Goal: Transaction & Acquisition: Purchase product/service

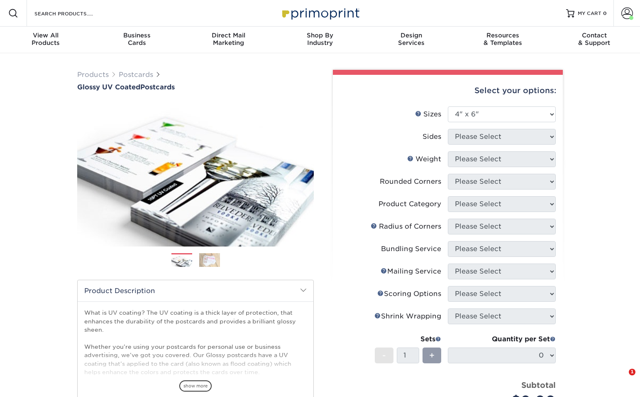
select select "4.00x6.00"
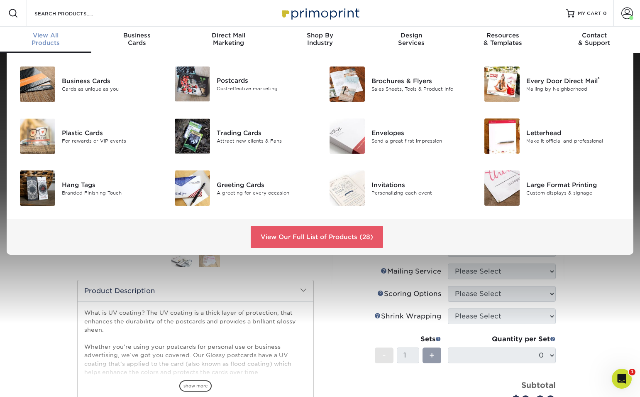
click at [42, 40] on div "View All Products" at bounding box center [45, 39] width 91 height 15
click at [219, 144] on div "Trading Cards Attract new clients & Fans" at bounding box center [268, 135] width 103 height 35
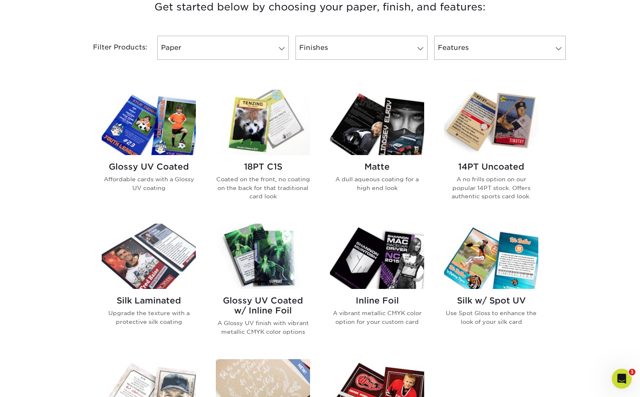
scroll to position [329, 0]
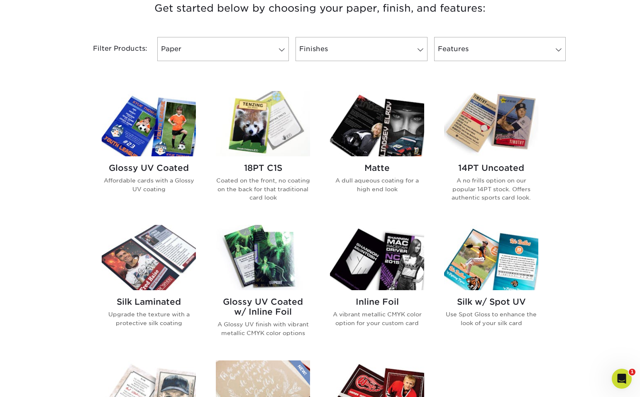
click at [147, 146] on img at bounding box center [149, 123] width 94 height 65
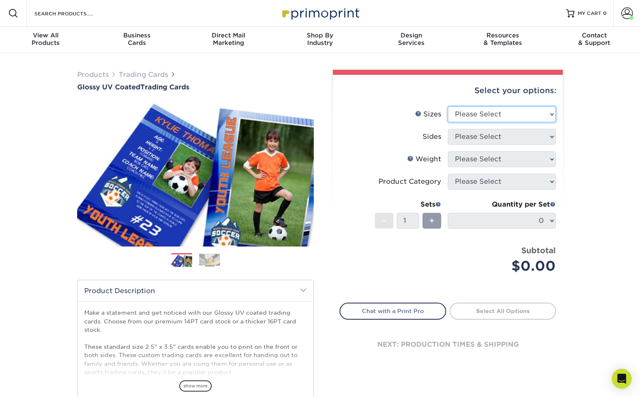
click at [485, 109] on select "Please Select 2.5" x 3.5"" at bounding box center [502, 114] width 108 height 16
select select "2.50x3.50"
click at [448, 106] on select "Please Select 2.5" x 3.5"" at bounding box center [502, 114] width 108 height 16
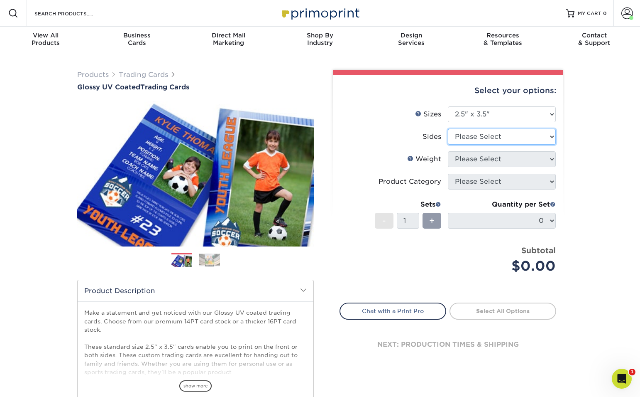
click at [500, 138] on select "Please Select Print Both Sides Print Front Only" at bounding box center [502, 137] width 108 height 16
select select "13abbda7-1d64-4f25-8bb2-c179b224825d"
click at [448, 129] on select "Please Select Print Both Sides Print Front Only" at bounding box center [502, 137] width 108 height 16
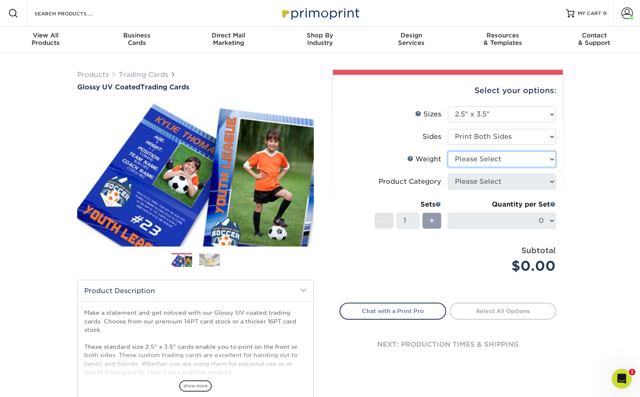
click at [502, 159] on select "Please Select 16PT 14PT 18PT C1S" at bounding box center [502, 159] width 108 height 16
select select "16PT"
click at [448, 151] on select "Please Select 16PT 14PT 18PT C1S" at bounding box center [502, 159] width 108 height 16
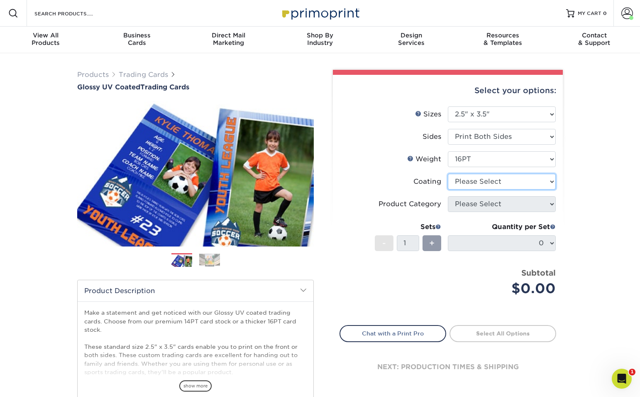
click at [493, 183] on select at bounding box center [502, 182] width 108 height 16
select select "ae367451-b2b8-45df-a344-0f05b6a12993"
click at [448, 174] on select at bounding box center [502, 182] width 108 height 16
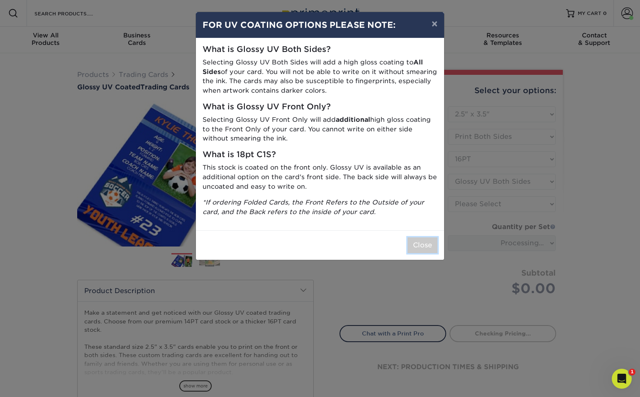
click at [419, 247] on button "Close" at bounding box center [423, 245] width 30 height 16
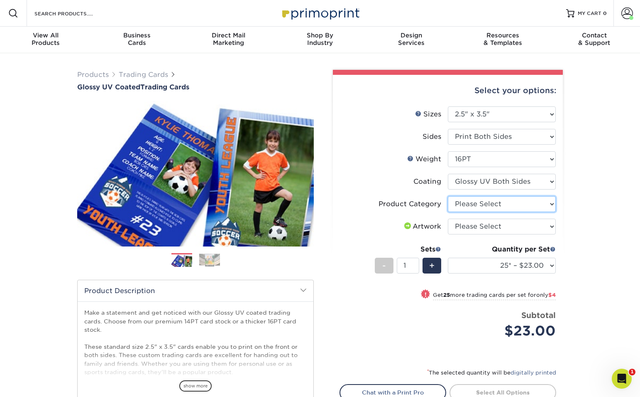
click at [505, 208] on select "Please Select Trading Cards" at bounding box center [502, 204] width 108 height 16
select select "c2f9bce9-36c2-409d-b101-c29d9d031e18"
click at [448, 196] on select "Please Select Trading Cards" at bounding box center [502, 204] width 108 height 16
click at [496, 224] on select "Please Select I will upload files I need a design - $100" at bounding box center [502, 226] width 108 height 16
select select "upload"
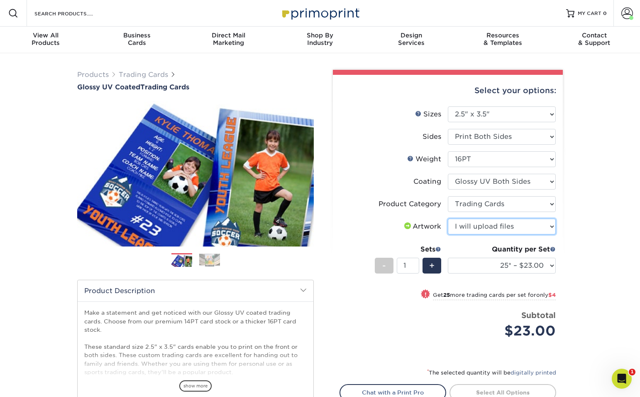
click at [448, 218] on select "Please Select I will upload files I need a design - $100" at bounding box center [502, 226] width 108 height 16
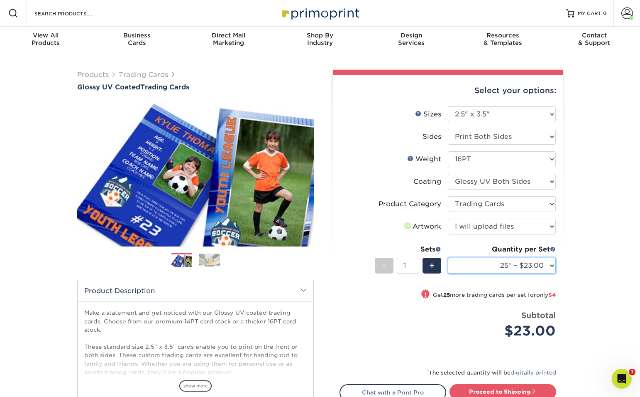
click at [532, 265] on select "25* – $23.00 50* – $27.00 75* – $33.00 100* – $37.00 250* – $47.00 500 – $58.00…" at bounding box center [502, 266] width 108 height 16
select select "1000 – $71.00"
click at [448, 258] on select "25* – $23.00 50* – $27.00 75* – $33.00 100* – $37.00 250* – $47.00 500 – $58.00…" at bounding box center [502, 266] width 108 height 16
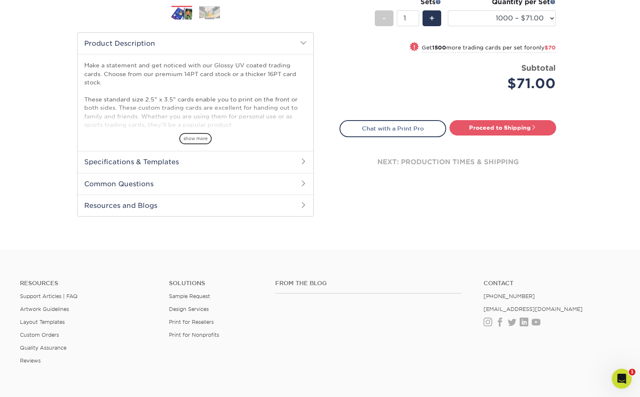
scroll to position [249, 0]
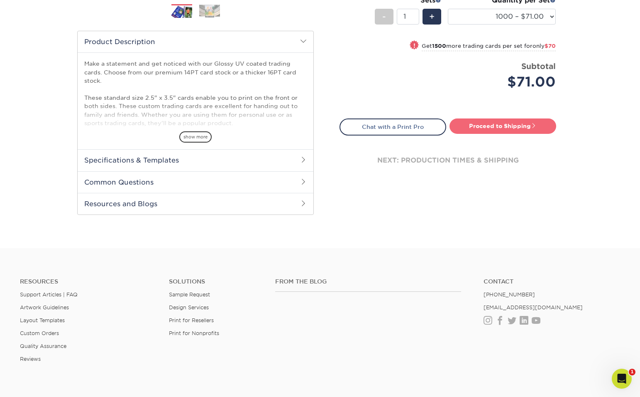
click at [485, 130] on link "Proceed to Shipping" at bounding box center [503, 125] width 107 height 15
type input "Set 1"
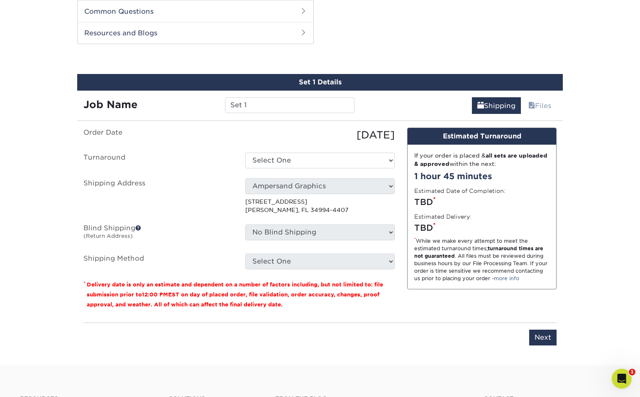
scroll to position [423, 0]
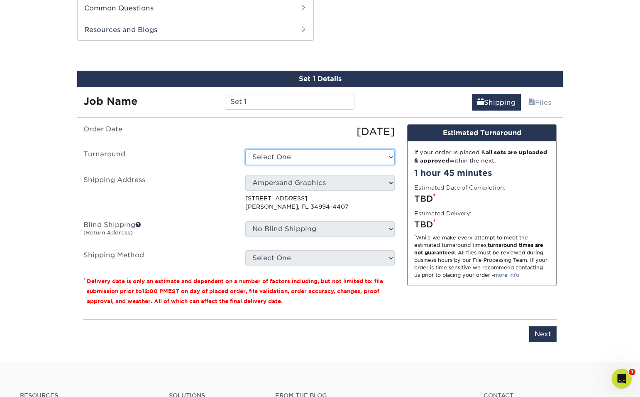
click at [356, 157] on select "Select One 2-4 Business Days 2 Day Next Business Day" at bounding box center [320, 157] width 150 height 16
select select "2e96ff5b-e9ef-4670-9669-1707f813ef34"
click at [342, 229] on select "No Blind Shipping Ampersand Graphics + Add New Address" at bounding box center [320, 229] width 150 height 16
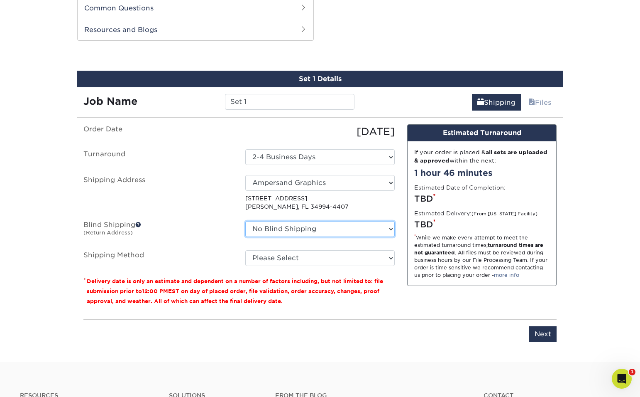
click at [342, 229] on select "No Blind Shipping Ampersand Graphics + Add New Address" at bounding box center [320, 229] width 150 height 16
select select "260382"
click at [245, 221] on select "No Blind Shipping Ampersand Graphics + Add New Address" at bounding box center [320, 229] width 150 height 16
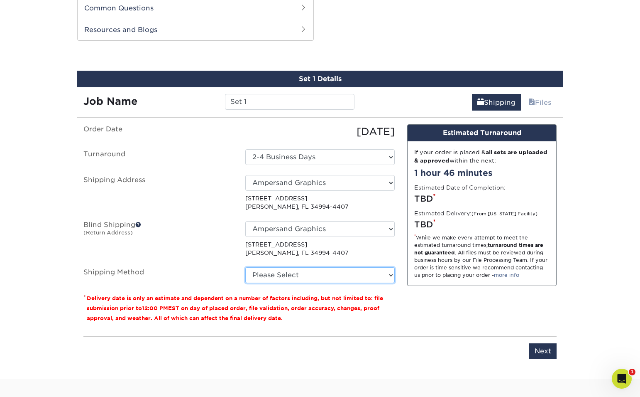
click at [319, 281] on select "Please Select Ground Shipping (+$14.96) 3 Day Shipping Service (+$15.34) 2 Day …" at bounding box center [320, 275] width 150 height 16
select select "03"
click at [245, 267] on select "Please Select Ground Shipping (+$14.96) 3 Day Shipping Service (+$15.34) 2 Day …" at bounding box center [320, 275] width 150 height 16
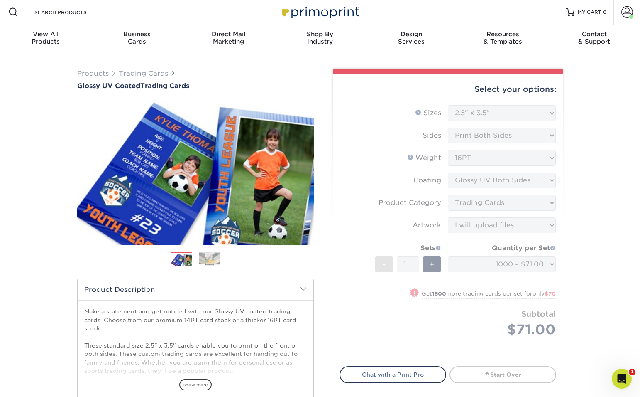
scroll to position [0, 0]
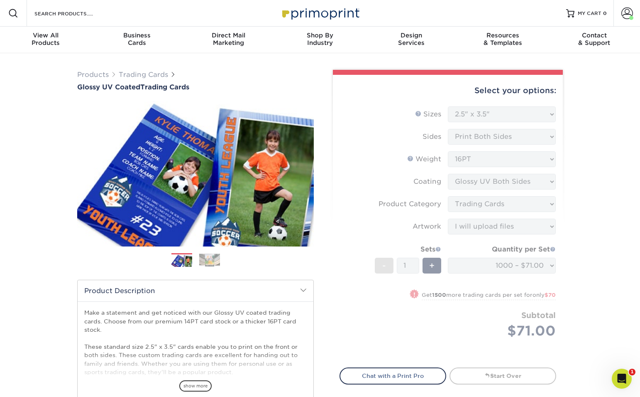
click at [363, 238] on form "Sizes Help Sizes Please Select 2.5" x 3.5" Sides Please Select 16PT - 1" at bounding box center [448, 231] width 217 height 251
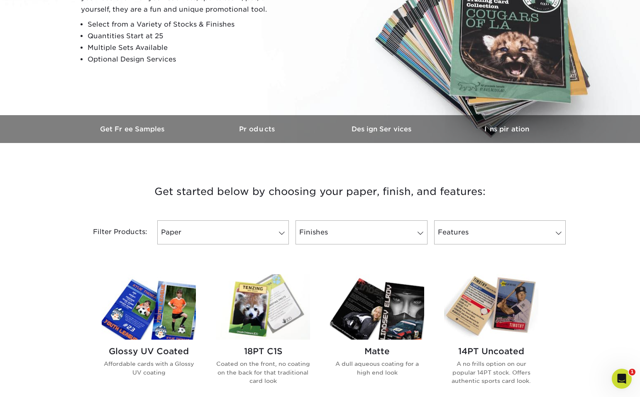
scroll to position [140, 0]
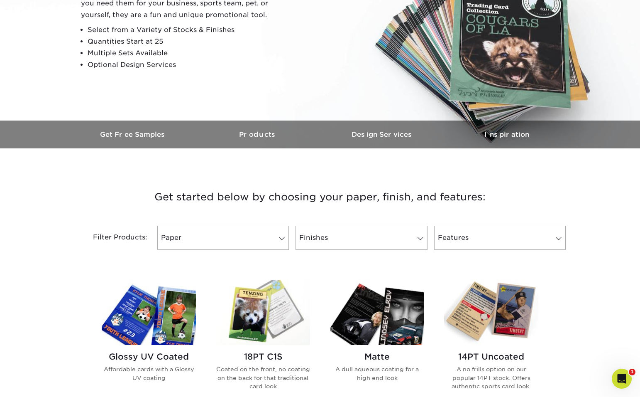
click at [364, 317] on img at bounding box center [377, 312] width 94 height 65
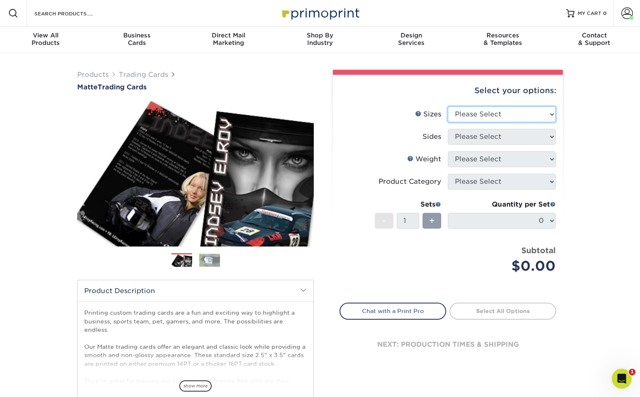
click at [488, 120] on select "Please Select 2.5" x 3.5"" at bounding box center [502, 114] width 108 height 16
select select "2.50x3.50"
click at [448, 106] on select "Please Select 2.5" x 3.5"" at bounding box center [502, 114] width 108 height 16
click at [506, 137] on select "Please Select Print Both Sides Print Front Only" at bounding box center [502, 137] width 108 height 16
select select "13abbda7-1d64-4f25-8bb2-c179b224825d"
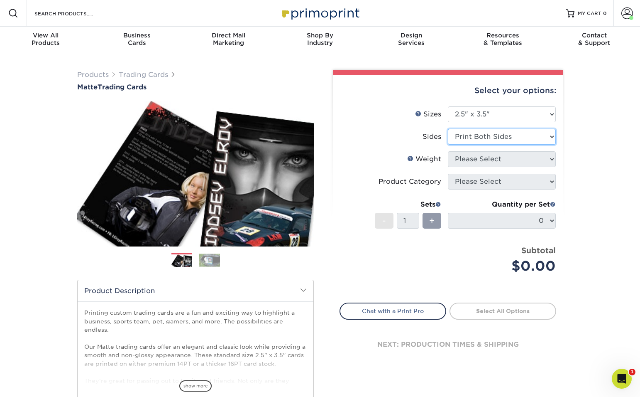
click at [448, 129] on select "Please Select Print Both Sides Print Front Only" at bounding box center [502, 137] width 108 height 16
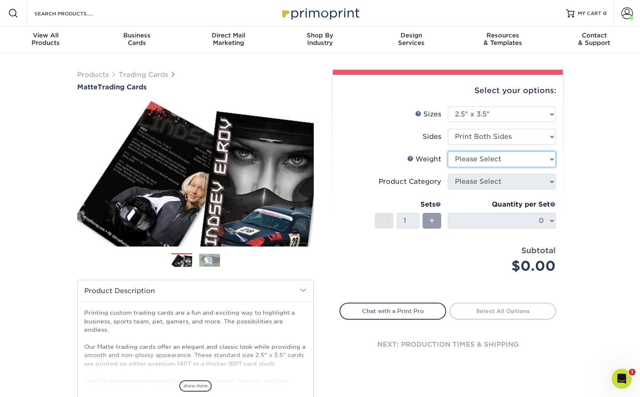
click at [509, 157] on select "Please Select 16PT 14PT" at bounding box center [502, 159] width 108 height 16
select select "16PT"
click at [448, 151] on select "Please Select 16PT 14PT" at bounding box center [502, 159] width 108 height 16
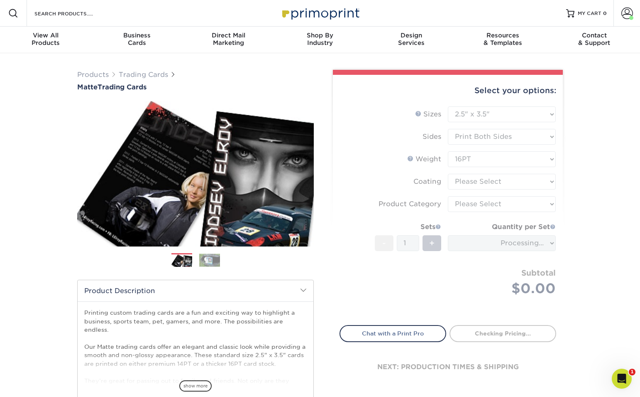
click at [503, 181] on form "Sizes Help Sizes Please Select 2.5" x 3.5" Sides Please Select 16PT - 1" at bounding box center [448, 210] width 217 height 209
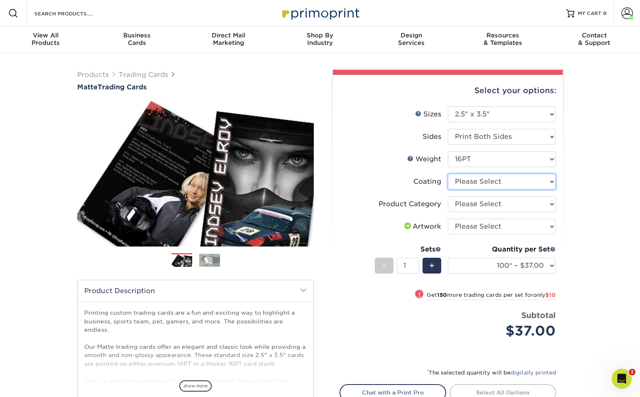
click at [503, 181] on select at bounding box center [502, 182] width 108 height 16
select select "121bb7b5-3b4d-429f-bd8d-bbf80e953313"
click at [448, 174] on select at bounding box center [502, 182] width 108 height 16
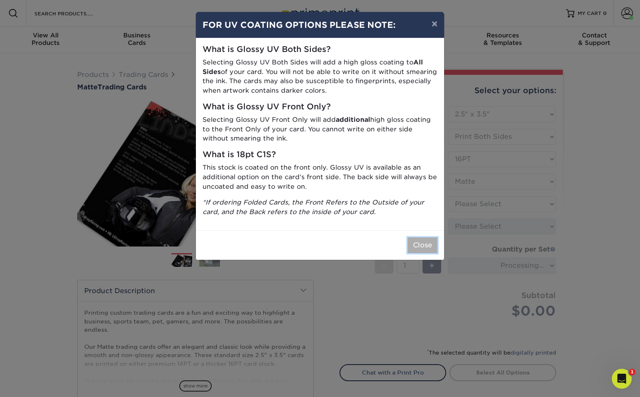
click at [431, 248] on button "Close" at bounding box center [423, 245] width 30 height 16
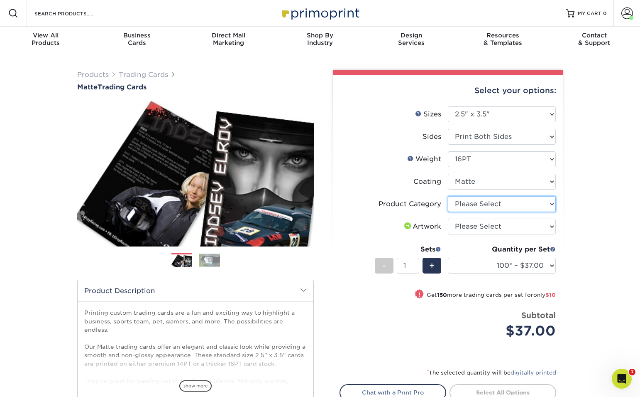
click at [478, 204] on select "Please Select Trading Cards" at bounding box center [502, 204] width 108 height 16
select select "c2f9bce9-36c2-409d-b101-c29d9d031e18"
click at [448, 196] on select "Please Select Trading Cards" at bounding box center [502, 204] width 108 height 16
click at [483, 230] on select "Please Select I will upload files I need a design - $100" at bounding box center [502, 226] width 108 height 16
select select "upload"
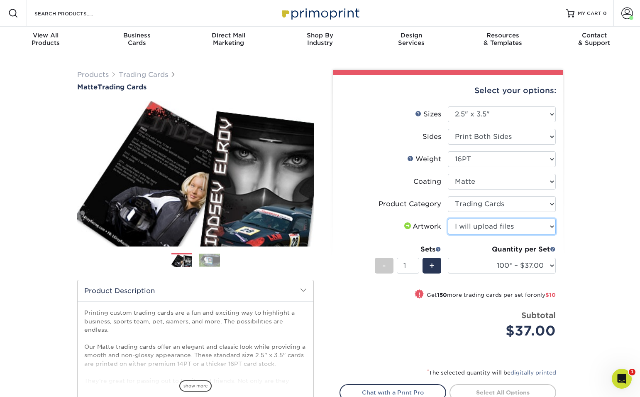
click at [448, 218] on select "Please Select I will upload files I need a design - $100" at bounding box center [502, 226] width 108 height 16
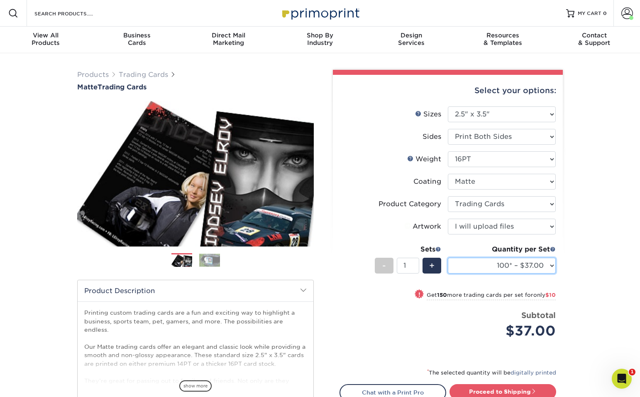
click at [529, 271] on select "100* – $37.00 250* – $47.00 500* – $58.00 1000 – $71.00 2500 – $141.00 5000 – $…" at bounding box center [502, 266] width 108 height 16
click at [448, 258] on select "100* – $37.00 250* – $47.00 500* – $58.00 1000 – $71.00 2500 – $141.00 5000 – $…" at bounding box center [502, 266] width 108 height 16
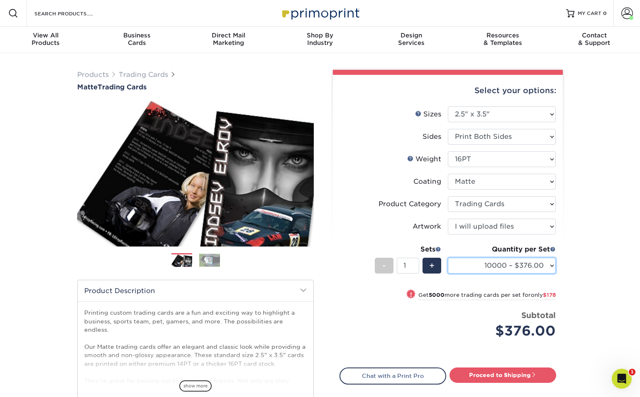
click at [535, 271] on select "100* – $37.00 250* – $47.00 500* – $58.00 1000 – $71.00 2500 – $141.00 5000 – $…" at bounding box center [502, 266] width 108 height 16
select select "1000 – $71.00"
click at [448, 258] on select "100* – $37.00 250* – $47.00 500* – $58.00 1000 – $71.00 2500 – $141.00 5000 – $…" at bounding box center [502, 266] width 108 height 16
click at [469, 311] on div "Subtotal $71.00" at bounding box center [505, 325] width 102 height 32
